Goal: Information Seeking & Learning: Learn about a topic

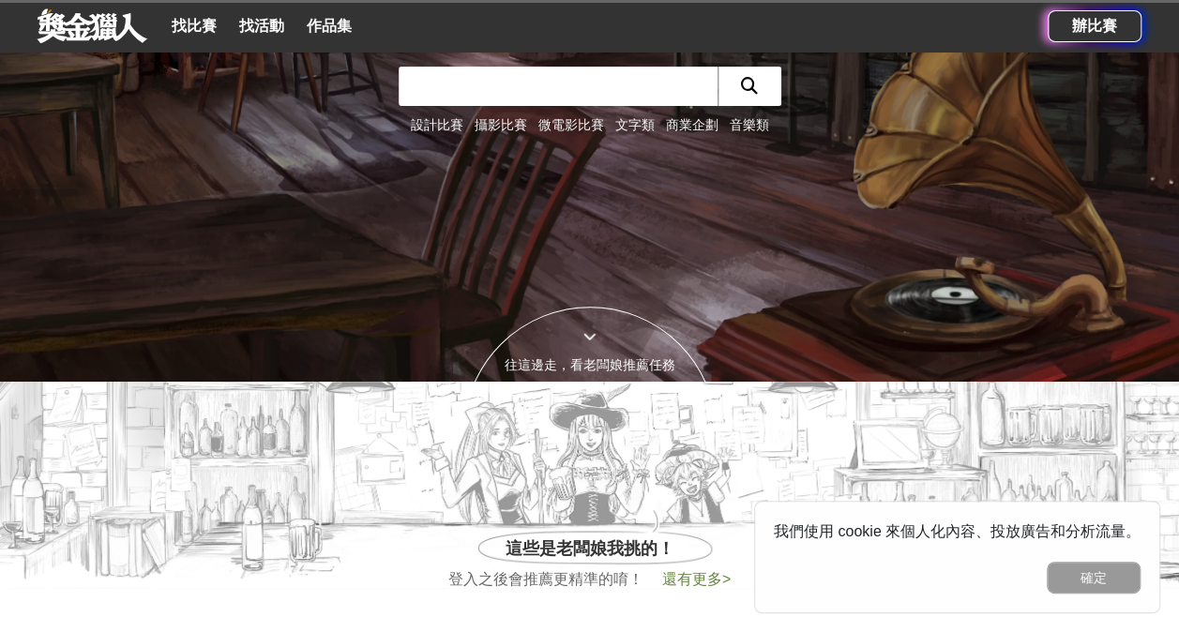
scroll to position [188, 0]
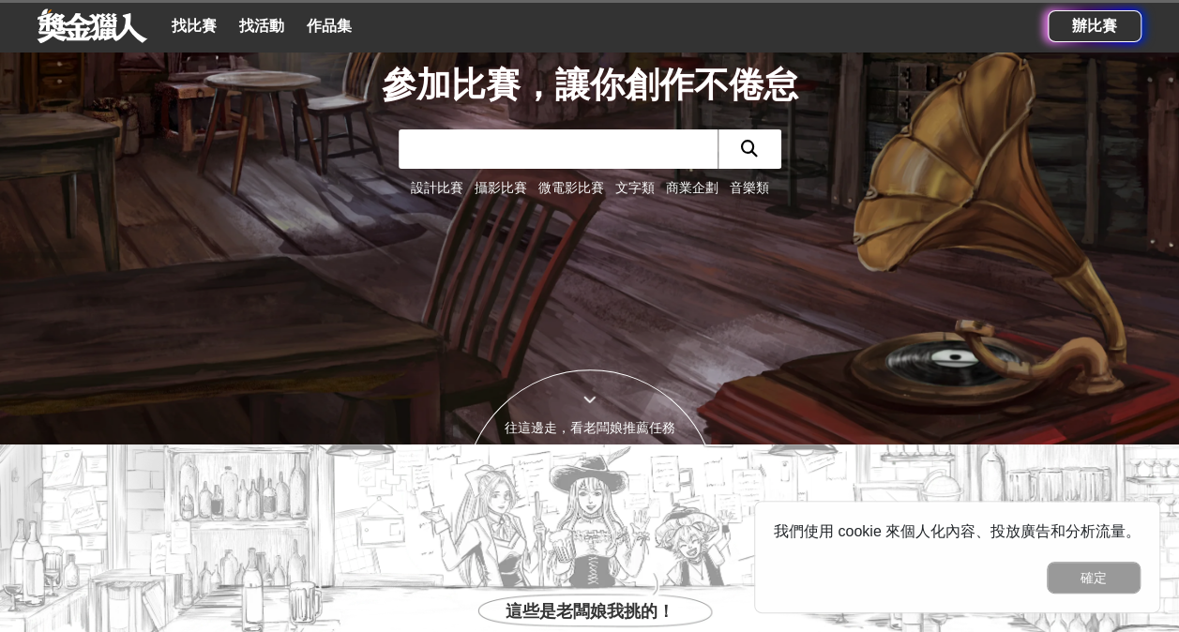
click at [636, 187] on link "文字類" at bounding box center [634, 187] width 39 height 15
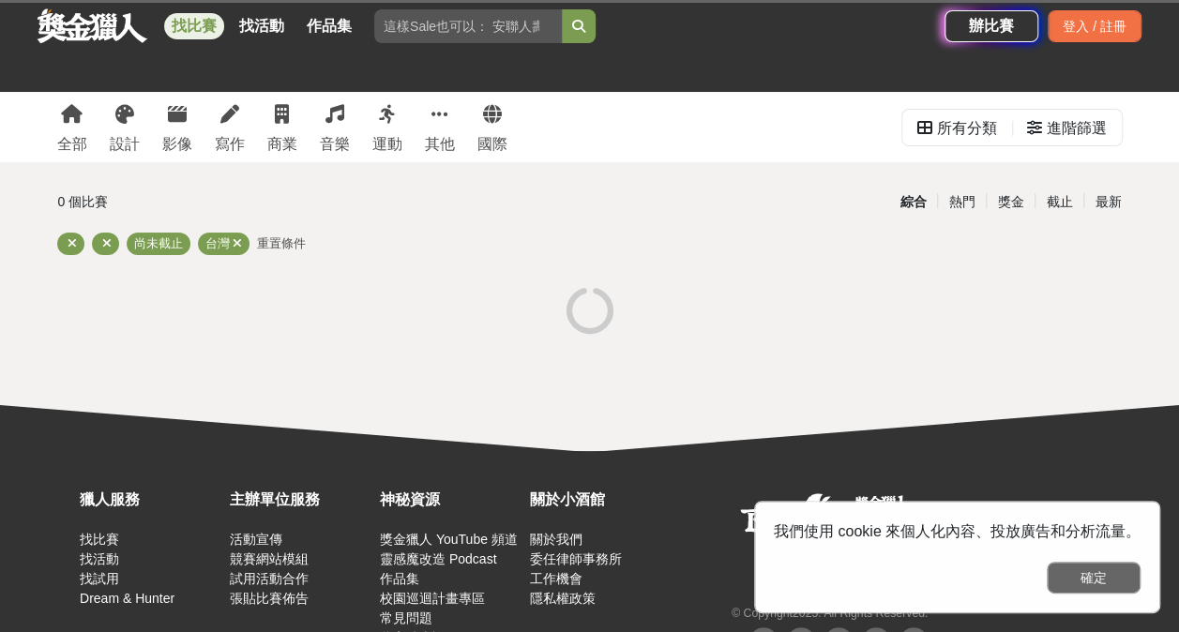
click at [1103, 576] on button "確定" at bounding box center [1094, 578] width 94 height 32
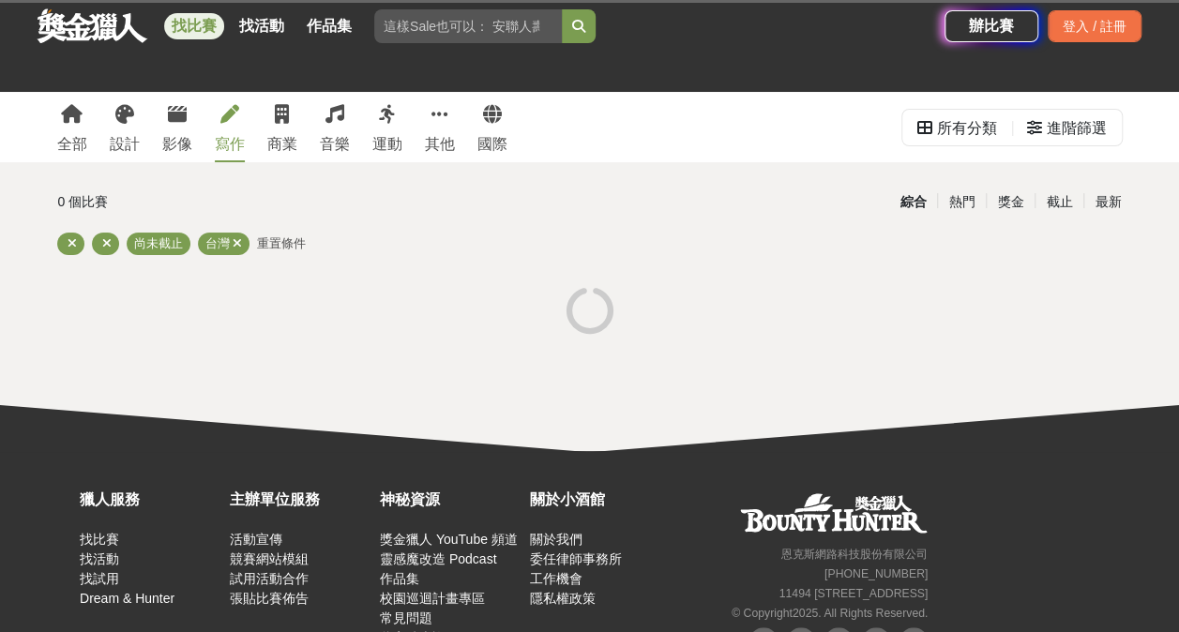
click at [221, 119] on icon at bounding box center [229, 114] width 19 height 19
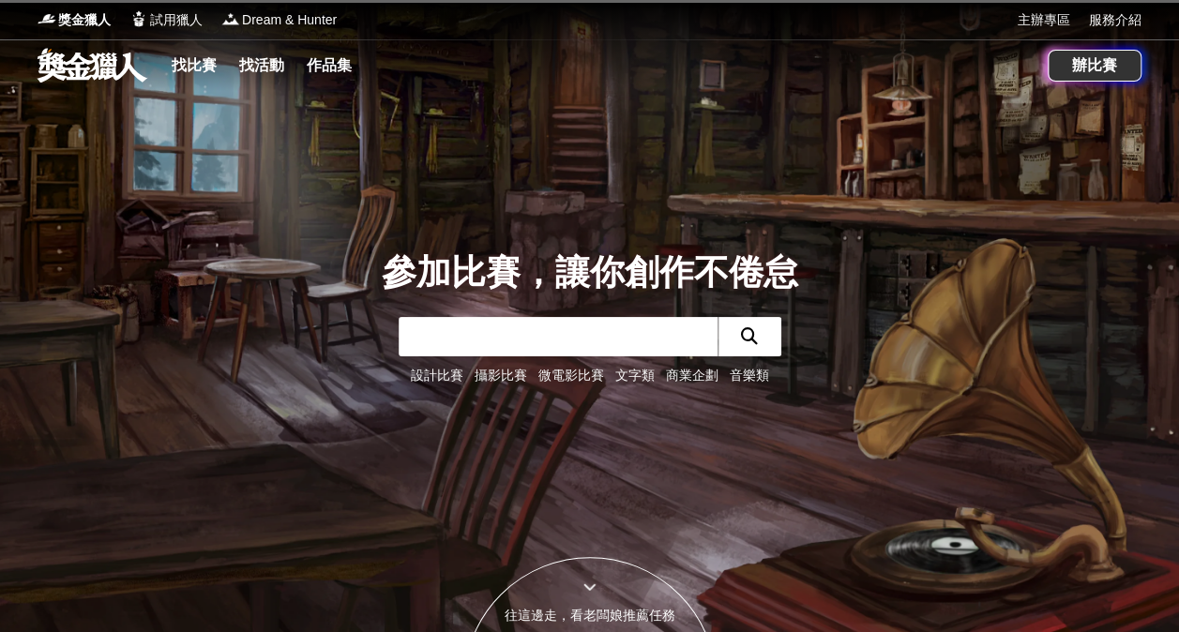
click at [547, 327] on input "text" at bounding box center [558, 336] width 319 height 39
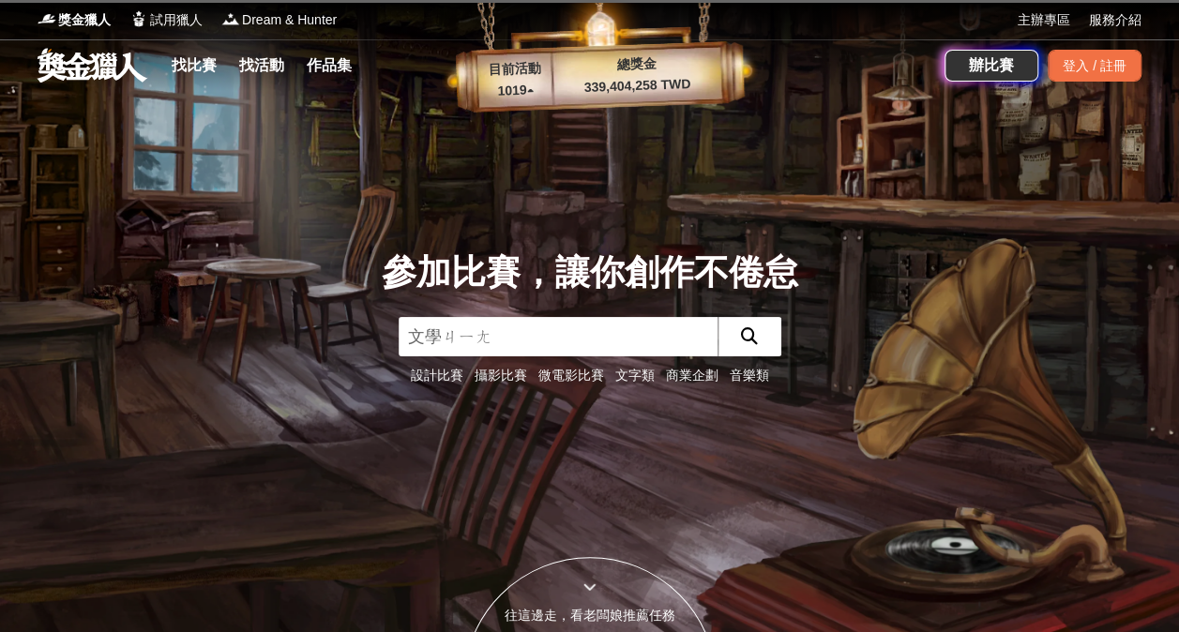
type input "文學獎"
click button "submit" at bounding box center [750, 336] width 64 height 39
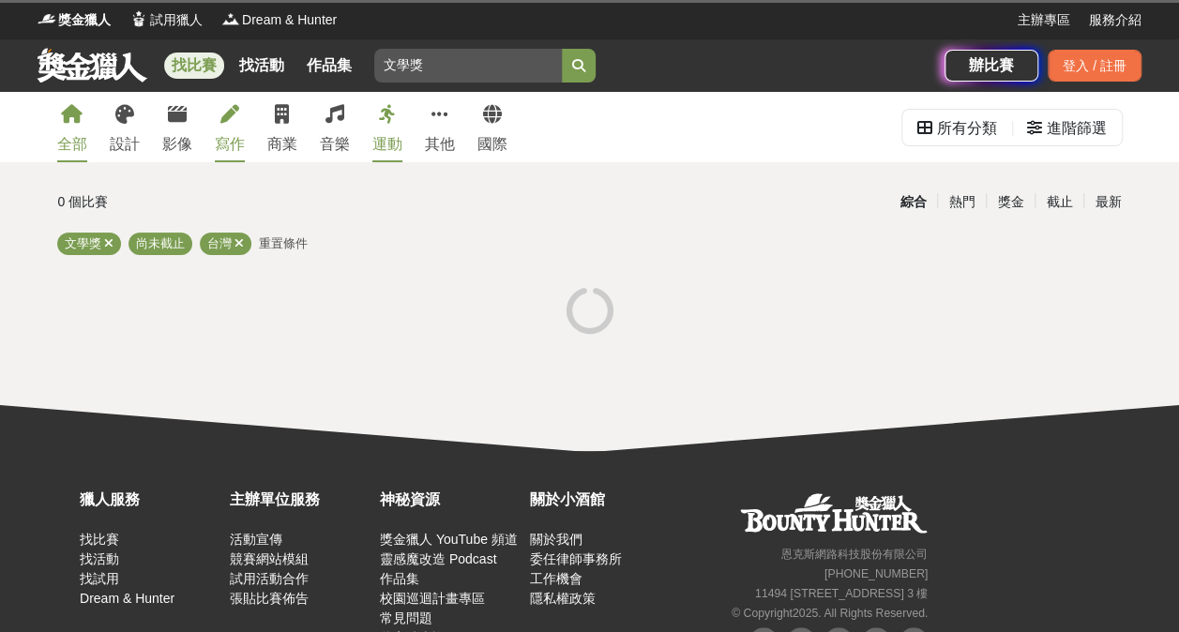
click at [227, 129] on link "寫作" at bounding box center [230, 127] width 30 height 70
